Goal: Communication & Community: Share content

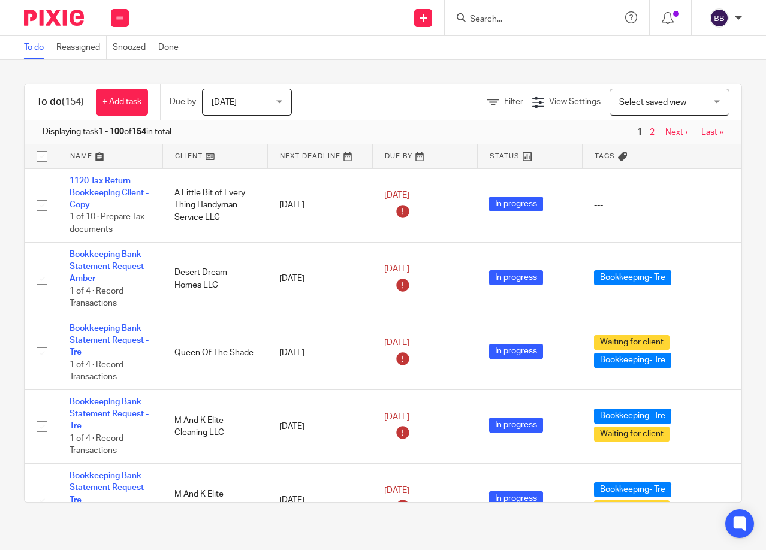
click at [479, 21] on input "Search" at bounding box center [523, 19] width 108 height 11
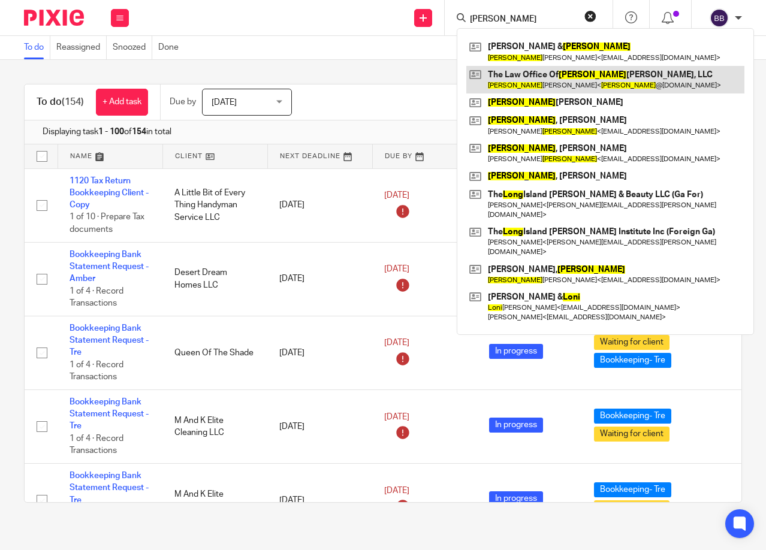
type input "Lona"
click at [522, 73] on link at bounding box center [605, 80] width 278 height 28
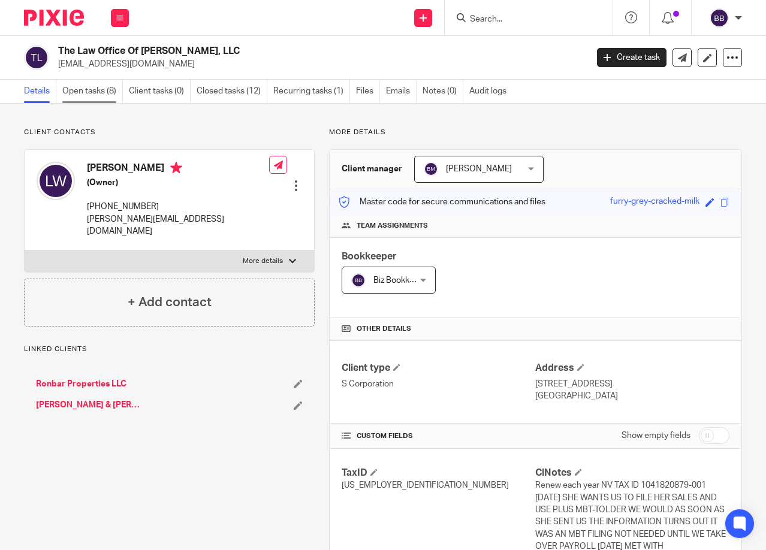
click at [109, 89] on link "Open tasks (8)" at bounding box center [92, 91] width 61 height 23
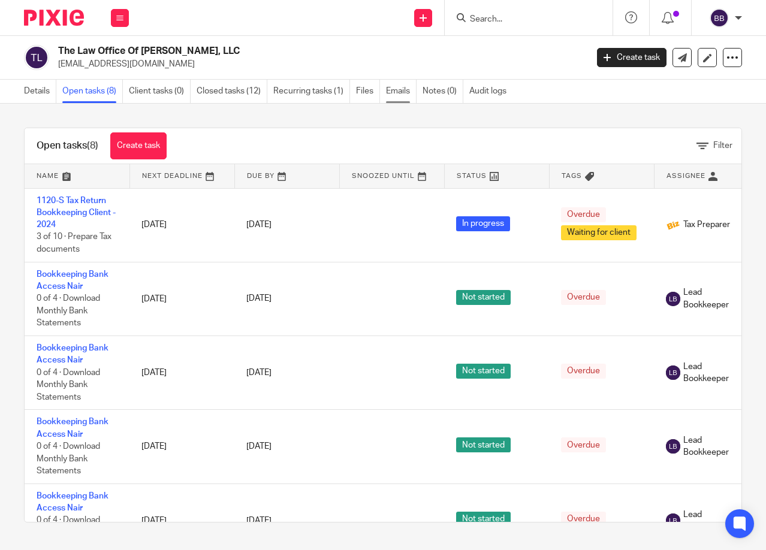
click at [402, 91] on link "Emails" at bounding box center [401, 91] width 31 height 23
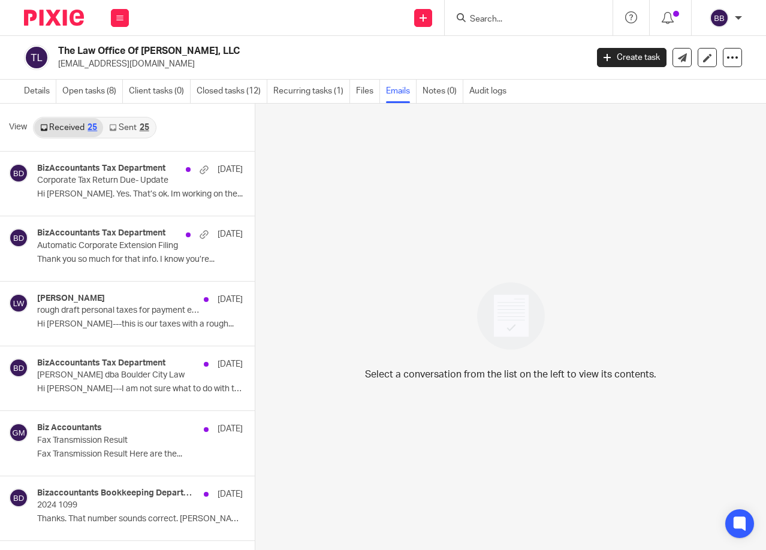
click at [118, 127] on link "Sent 25" at bounding box center [129, 127] width 52 height 19
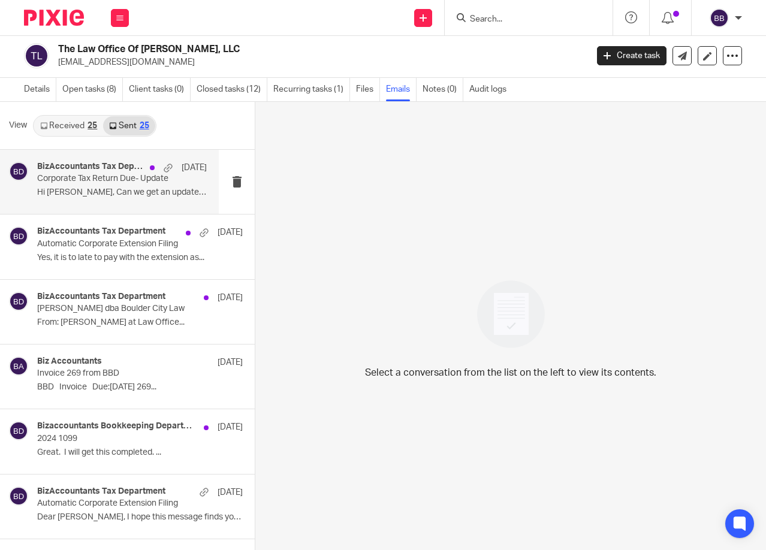
click at [107, 196] on p "Hi Cindy, Can we get an update on this so we..." at bounding box center [122, 193] width 170 height 10
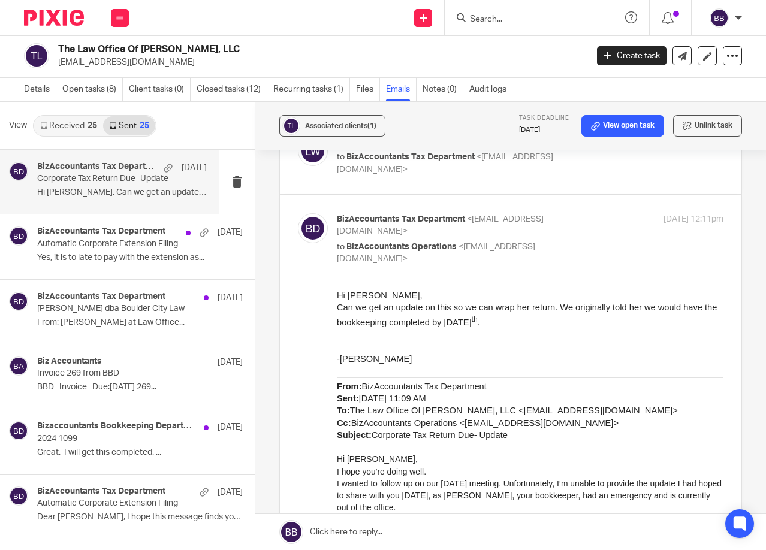
scroll to position [0, 0]
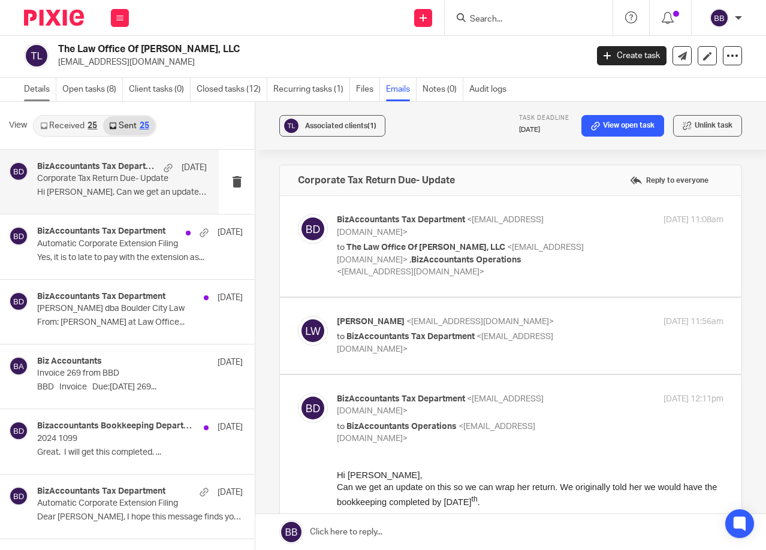
click at [40, 88] on link "Details" at bounding box center [40, 89] width 32 height 23
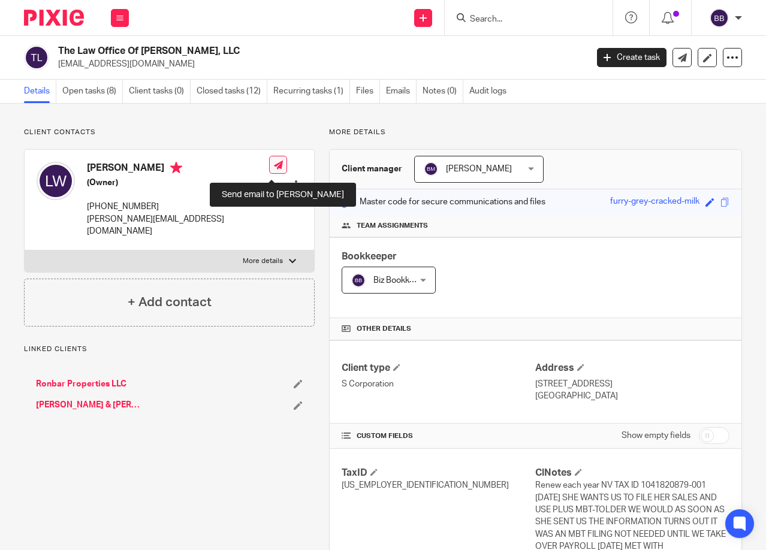
click at [273, 162] on link at bounding box center [278, 165] width 18 height 18
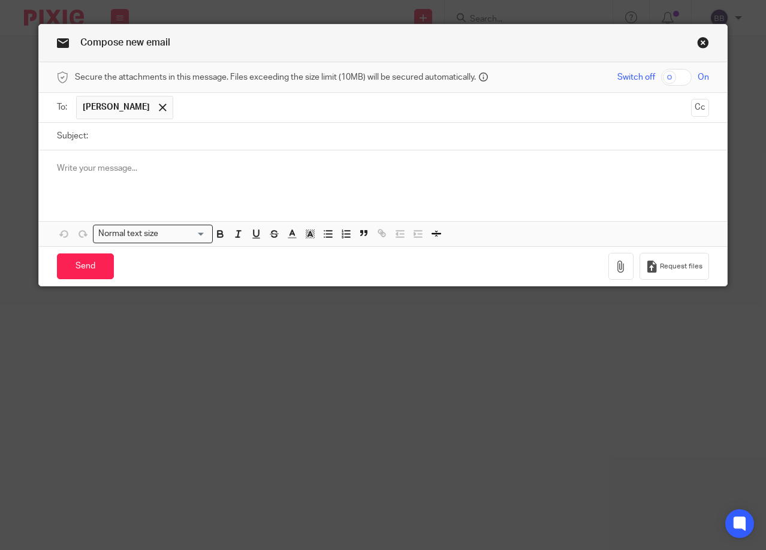
click at [119, 145] on input "Subject:" at bounding box center [401, 136] width 615 height 27
type input "Tax Return"
click at [111, 168] on p at bounding box center [383, 168] width 652 height 12
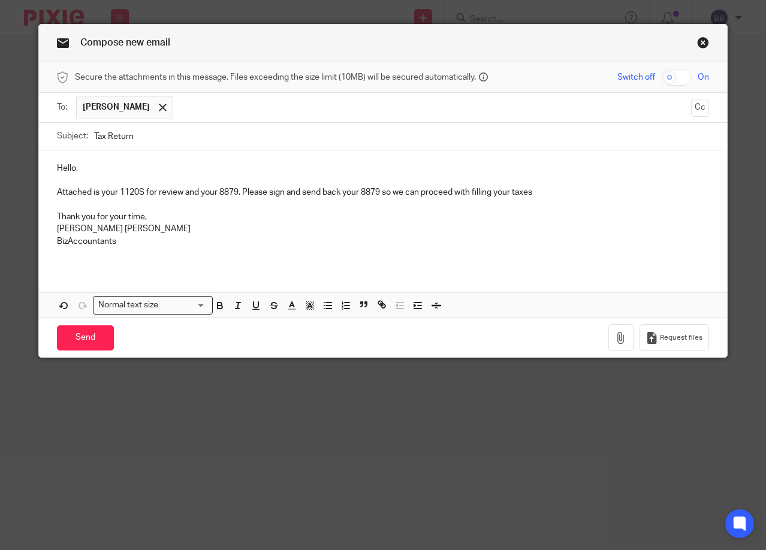
drag, startPoint x: 538, startPoint y: 189, endPoint x: 198, endPoint y: 195, distance: 340.0
click at [198, 195] on p "Attached is your 1120S for review and your 8879. Please sign and send back your…" at bounding box center [383, 192] width 652 height 12
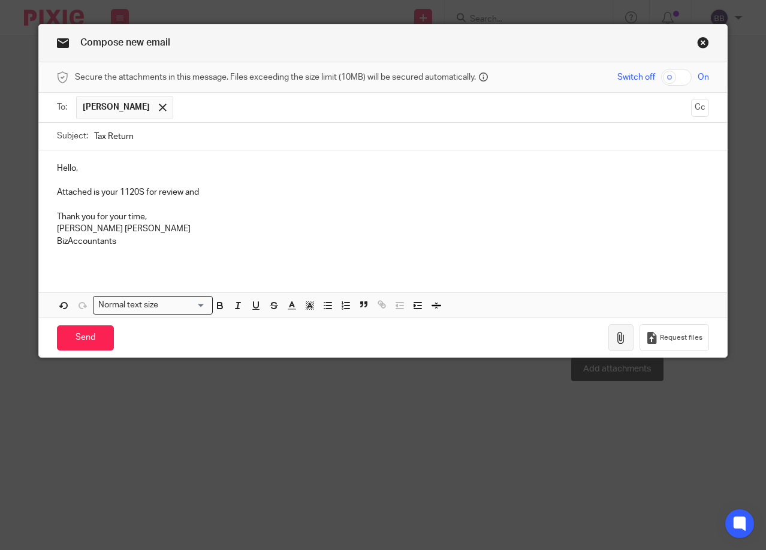
click at [622, 337] on icon "button" at bounding box center [621, 338] width 12 height 12
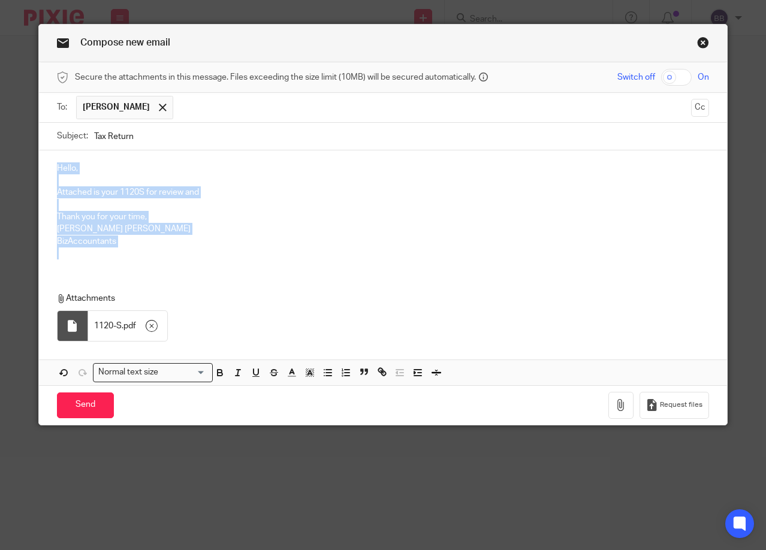
drag, startPoint x: 147, startPoint y: 261, endPoint x: 28, endPoint y: 155, distance: 160.1
click at [28, 155] on div "Compose new email Secure the attachments in this message. Files exceeding the s…" at bounding box center [383, 275] width 766 height 550
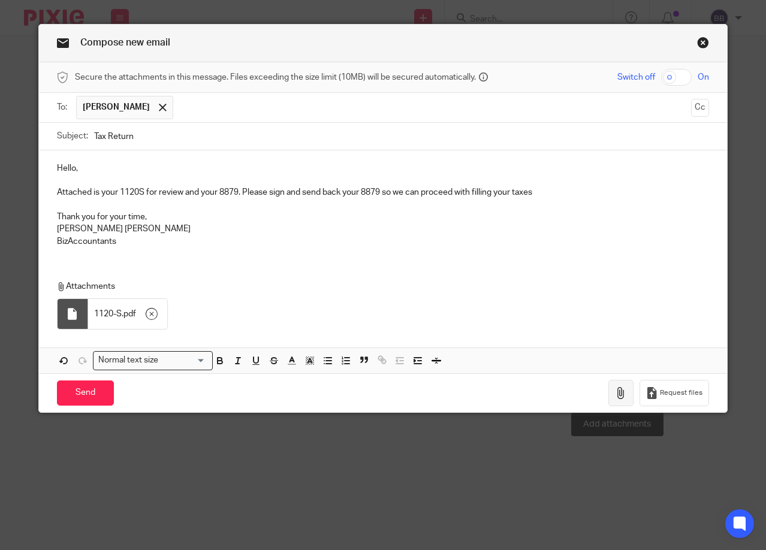
click at [615, 397] on icon "button" at bounding box center [621, 393] width 12 height 12
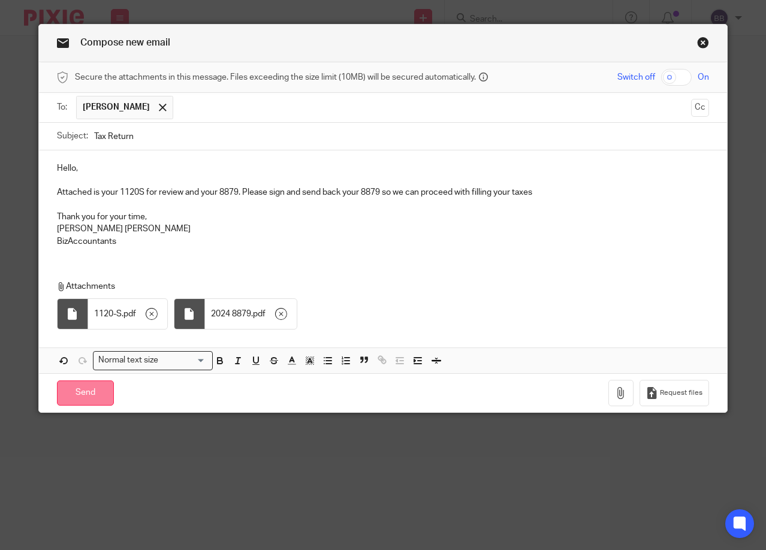
click at [85, 396] on input "Send" at bounding box center [85, 394] width 57 height 26
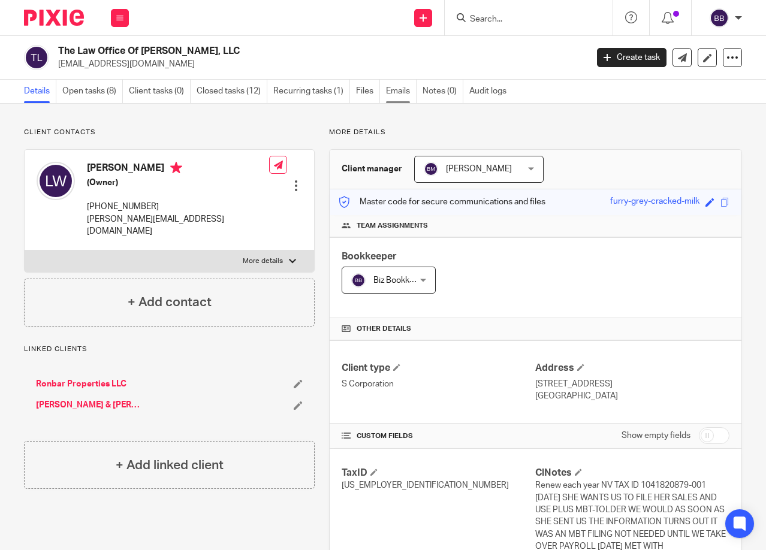
click at [396, 95] on link "Emails" at bounding box center [401, 91] width 31 height 23
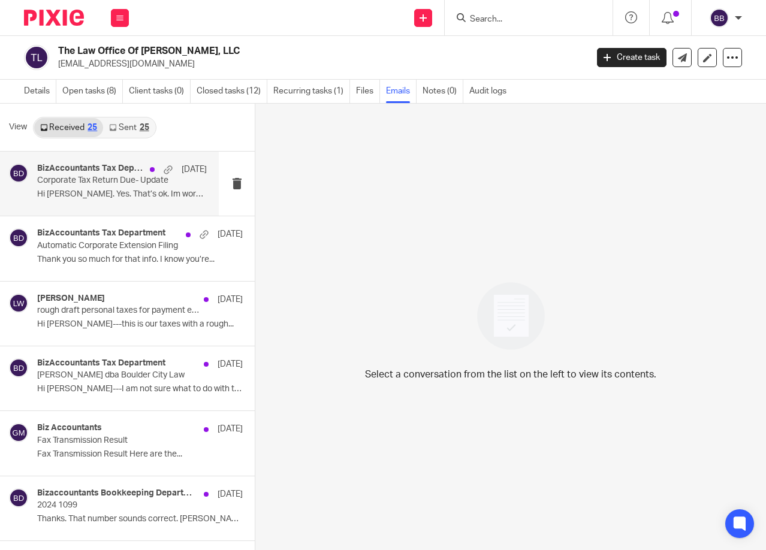
click at [101, 204] on div "BizAccountants Tax Department [DATE] Corporate Tax Return Due- Update Hi [PERSO…" at bounding box center [122, 184] width 170 height 40
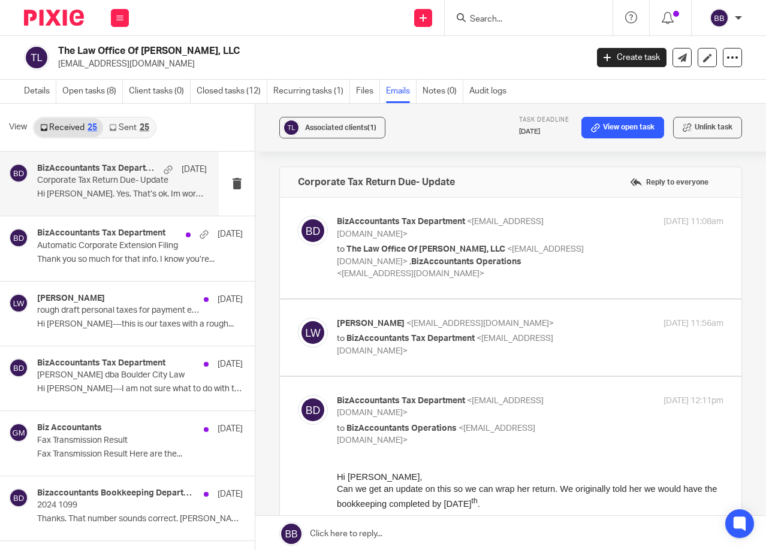
click at [134, 123] on link "Sent 25" at bounding box center [129, 127] width 52 height 19
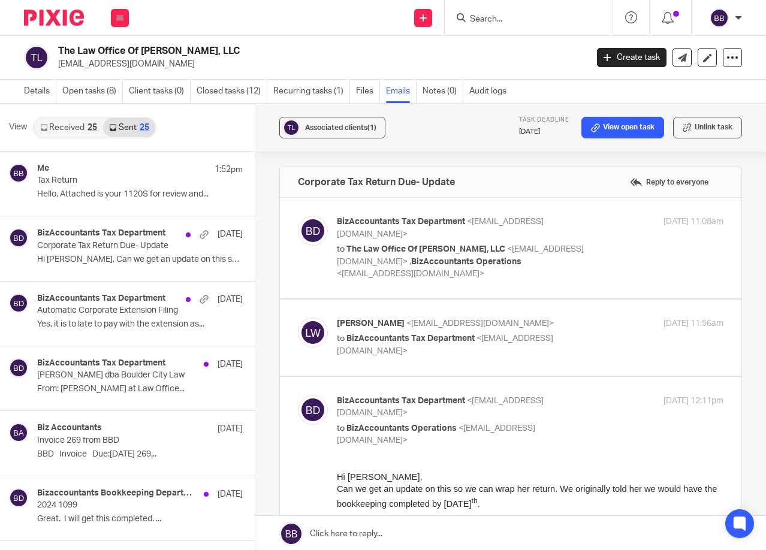
scroll to position [2, 0]
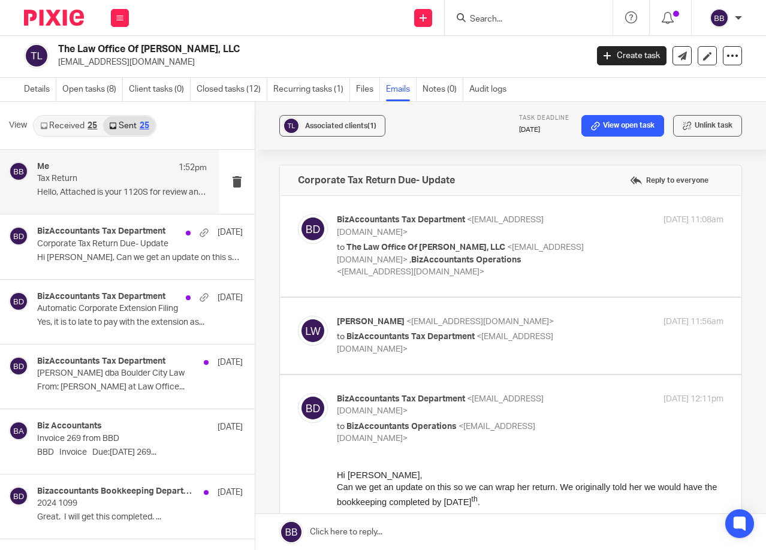
click at [100, 202] on div "Me 1:52pm Tax Return Hello, Attached is your 1120S for review and..." at bounding box center [122, 182] width 170 height 40
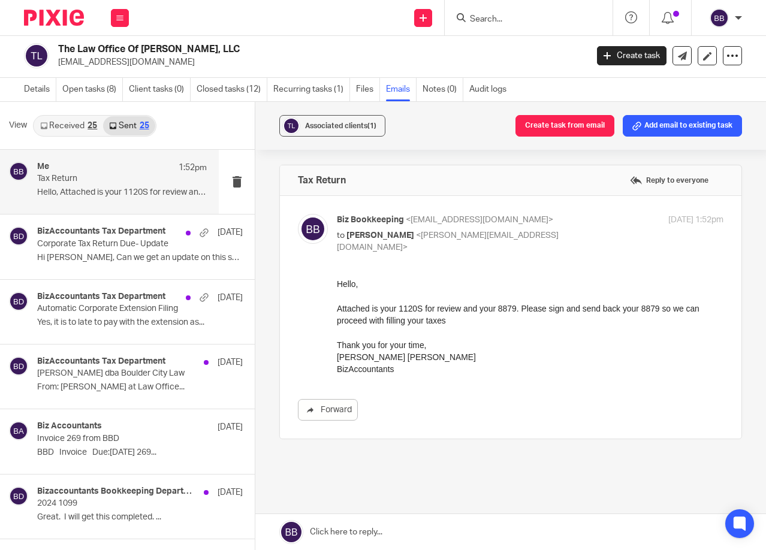
scroll to position [0, 0]
click at [77, 131] on link "Received 25" at bounding box center [68, 125] width 69 height 19
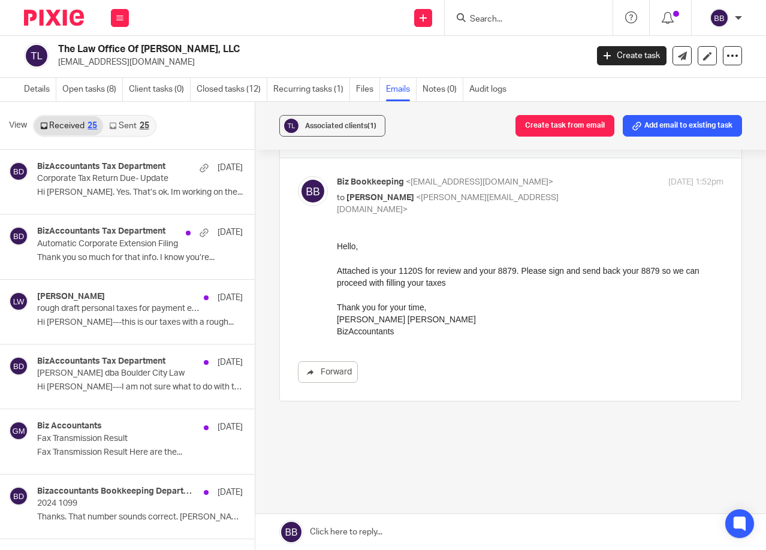
scroll to position [58, 0]
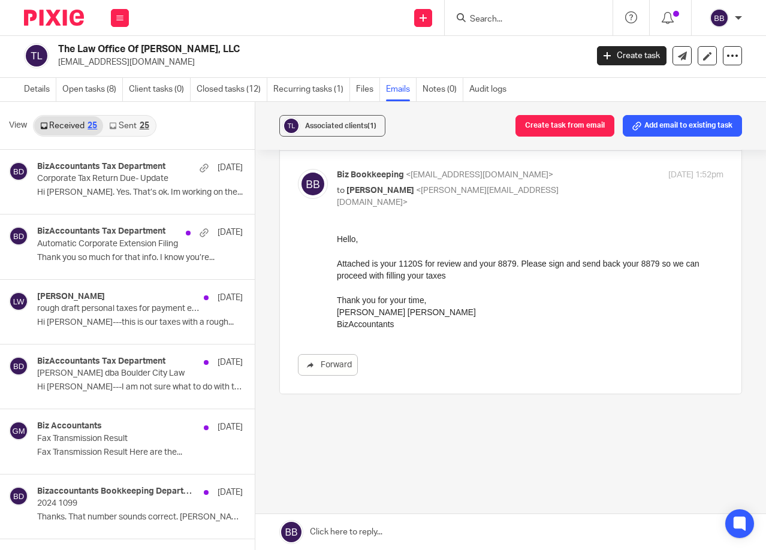
click at [137, 128] on link "Sent 25" at bounding box center [129, 125] width 52 height 19
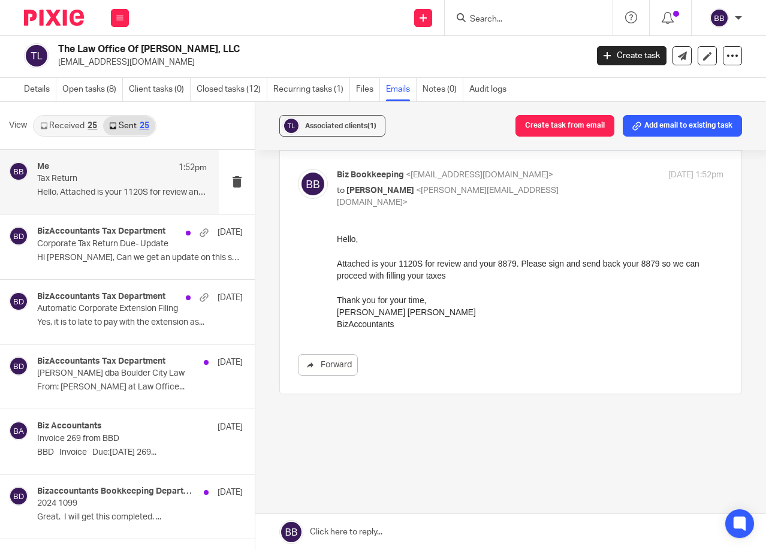
click at [118, 207] on div "Me 1:52pm Tax Return Hello, Attached is your 1120S for review and..." at bounding box center [109, 182] width 219 height 64
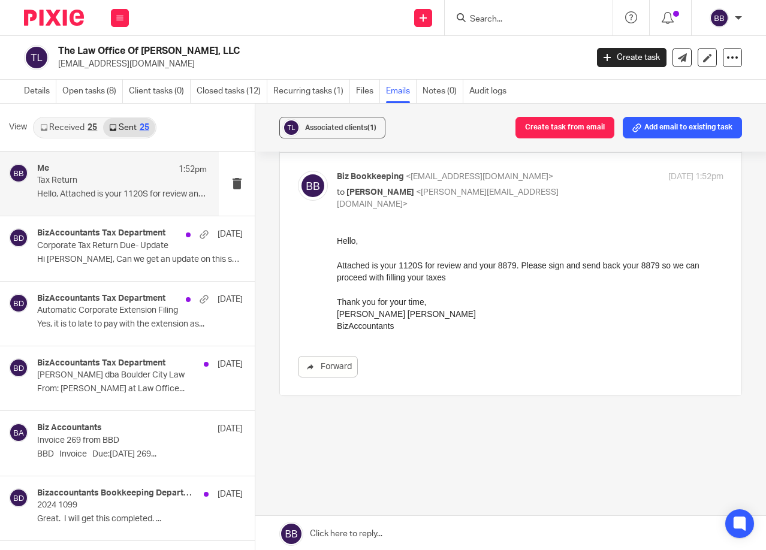
scroll to position [0, 0]
